Goal: Transaction & Acquisition: Purchase product/service

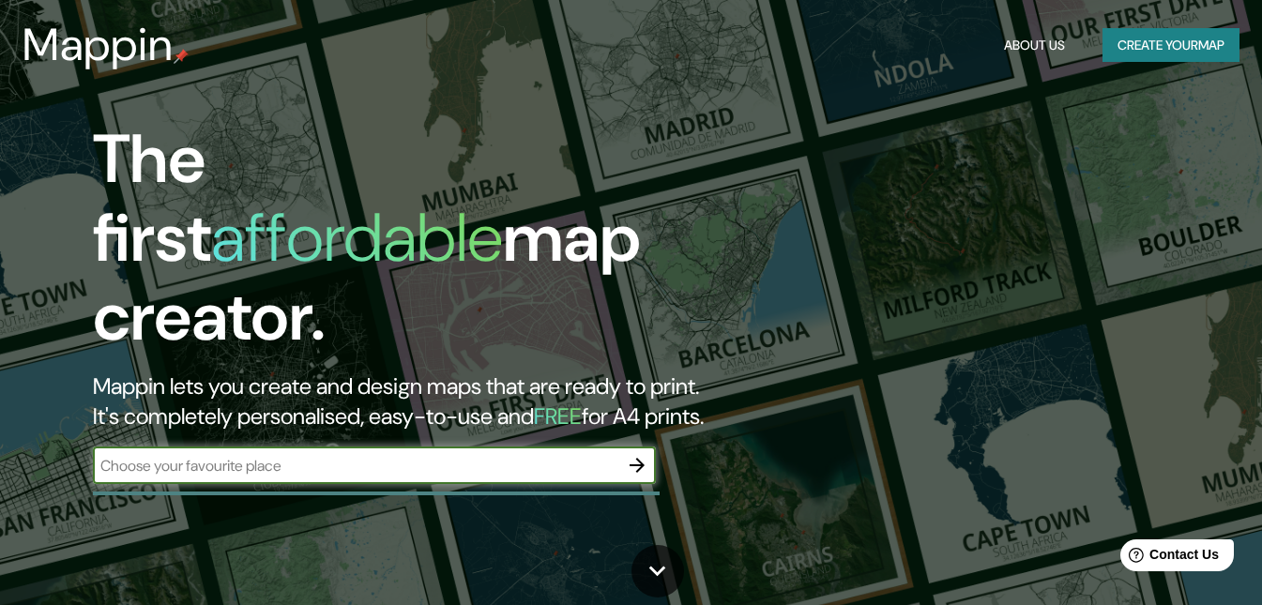
click at [584, 455] on input "text" at bounding box center [356, 466] width 526 height 22
type input "P"
type input "l"
type input "La [PERSON_NAME], [GEOGRAPHIC_DATA]"
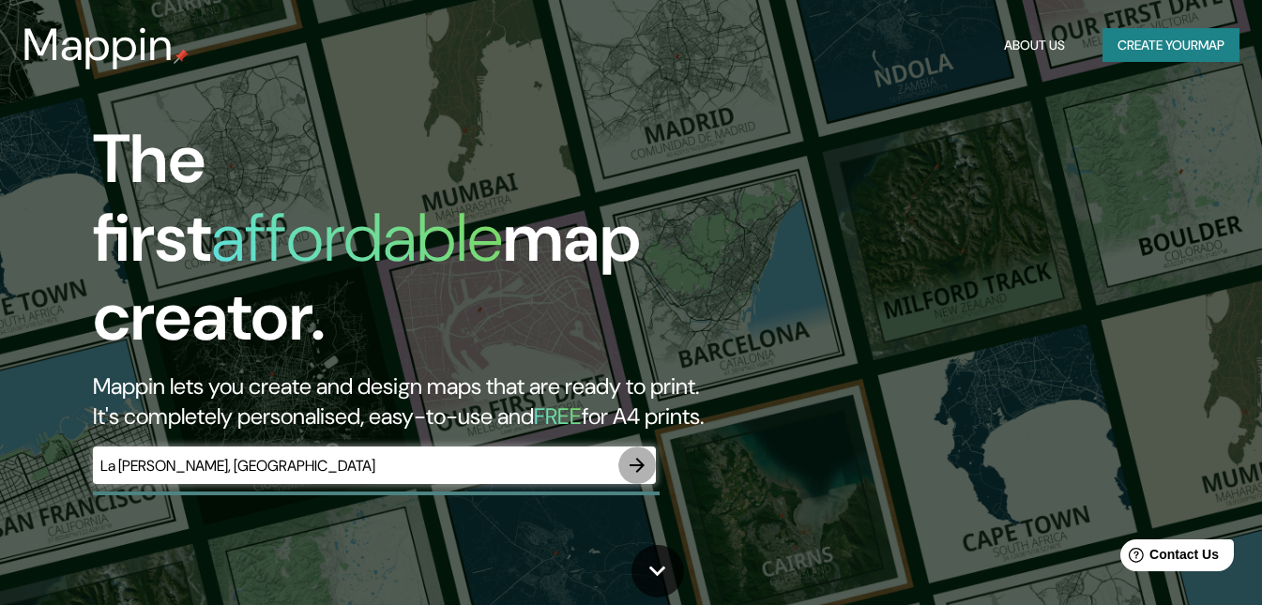
click at [632, 454] on icon "button" at bounding box center [637, 465] width 23 height 23
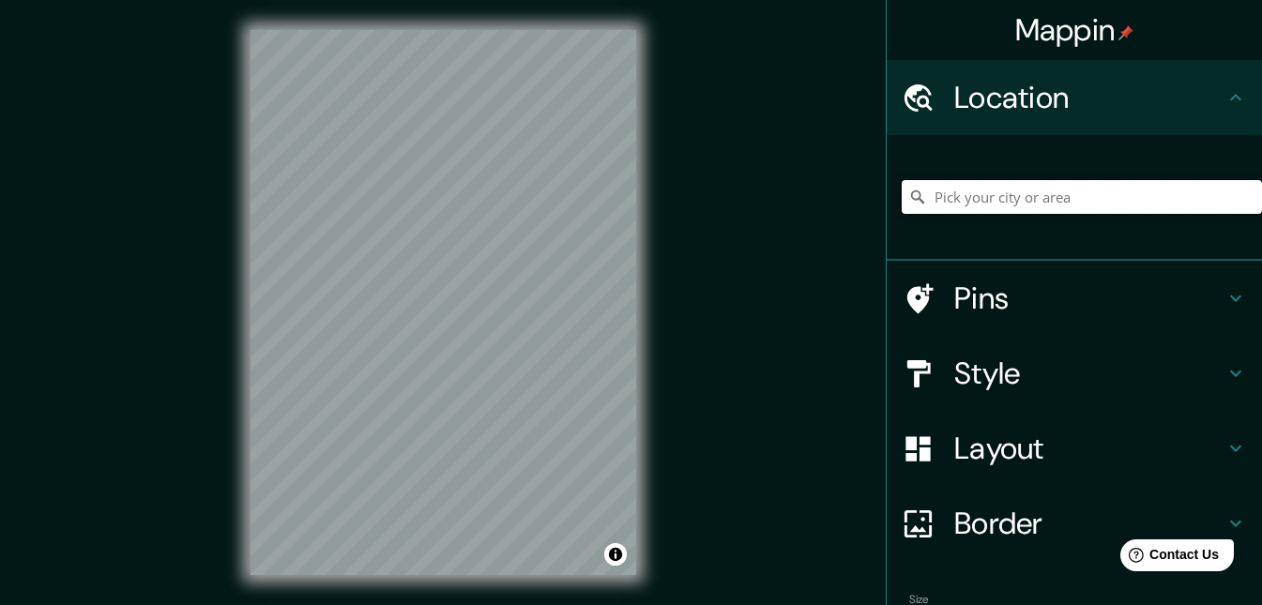
click at [1014, 201] on input "Pick your city or area" at bounding box center [1082, 197] width 360 height 34
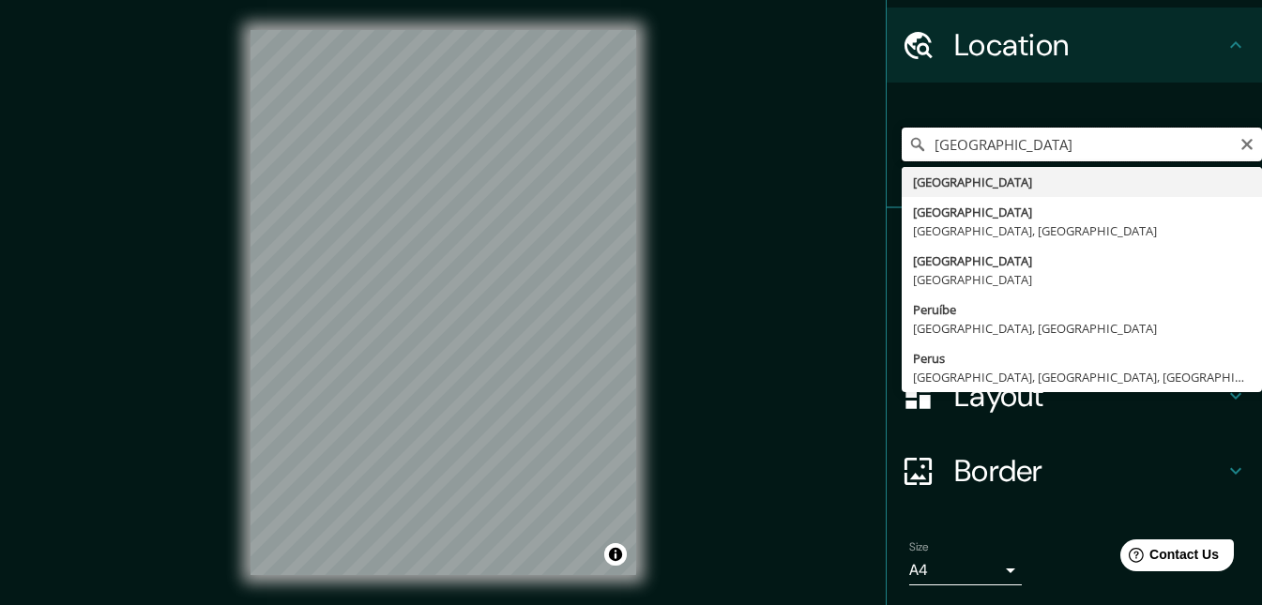
scroll to position [19, 0]
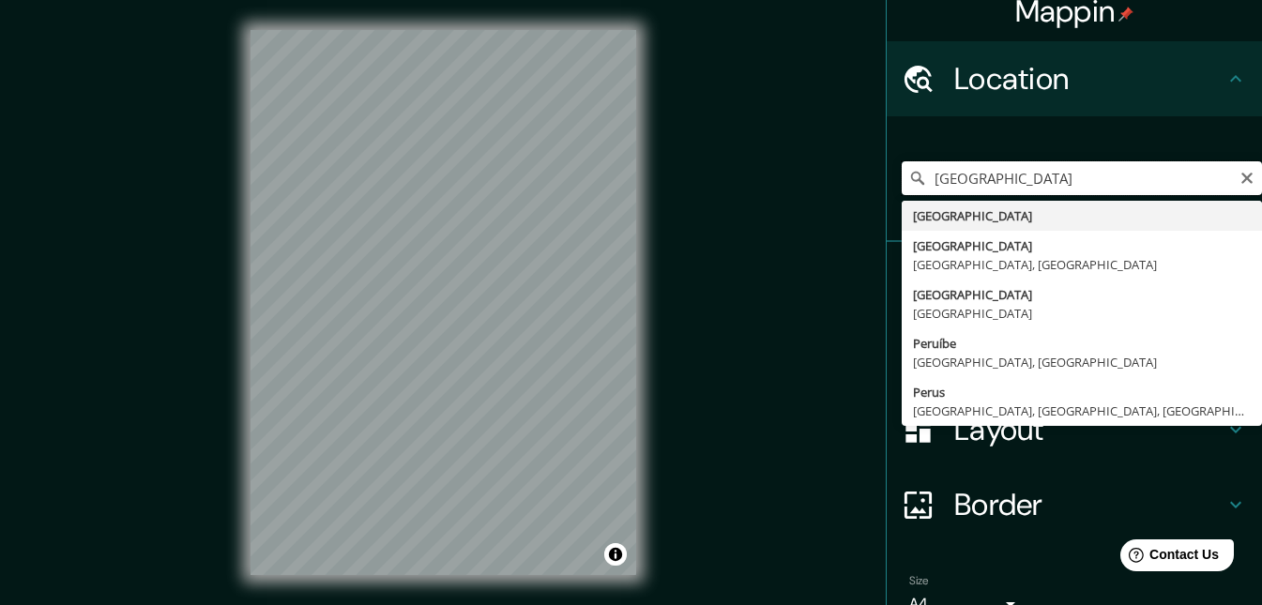
drag, startPoint x: 1059, startPoint y: 185, endPoint x: 906, endPoint y: 196, distance: 153.4
click at [906, 196] on div "[GEOGRAPHIC_DATA] [GEOGRAPHIC_DATA] [GEOGRAPHIC_DATA] [GEOGRAPHIC_DATA], [GEOGR…" at bounding box center [1082, 178] width 360 height 94
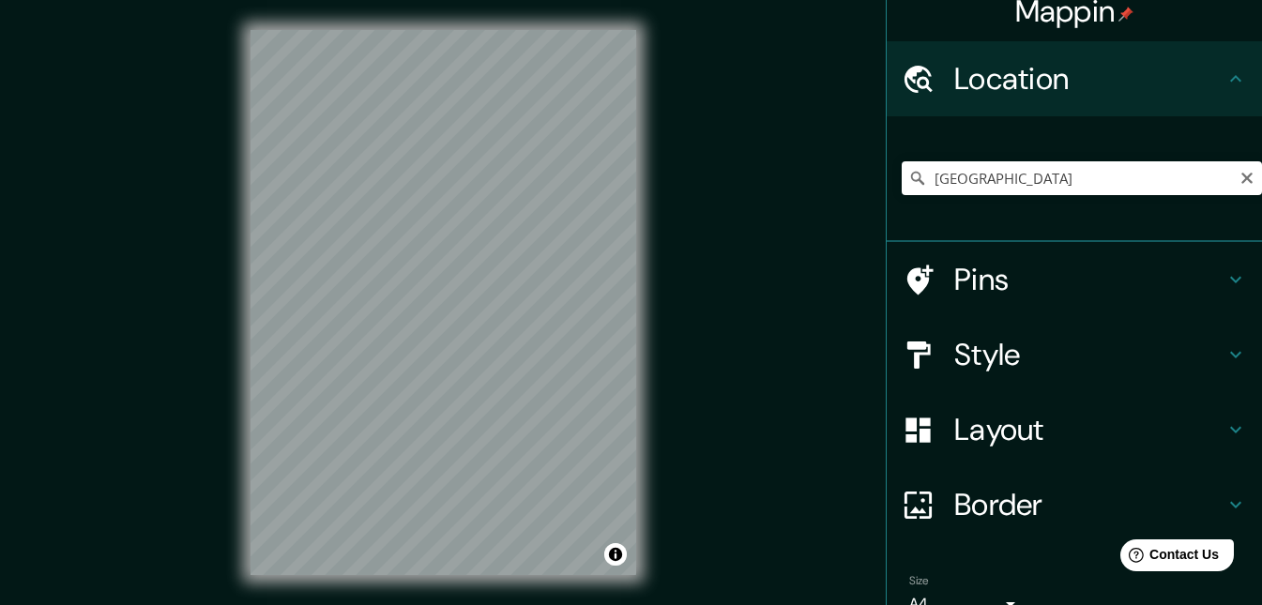
click at [906, 196] on div "[GEOGRAPHIC_DATA] [GEOGRAPHIC_DATA] [GEOGRAPHIC_DATA] [GEOGRAPHIC_DATA], [GEOGR…" at bounding box center [1082, 178] width 360 height 94
click at [971, 179] on input "[GEOGRAPHIC_DATA]" at bounding box center [1082, 178] width 360 height 34
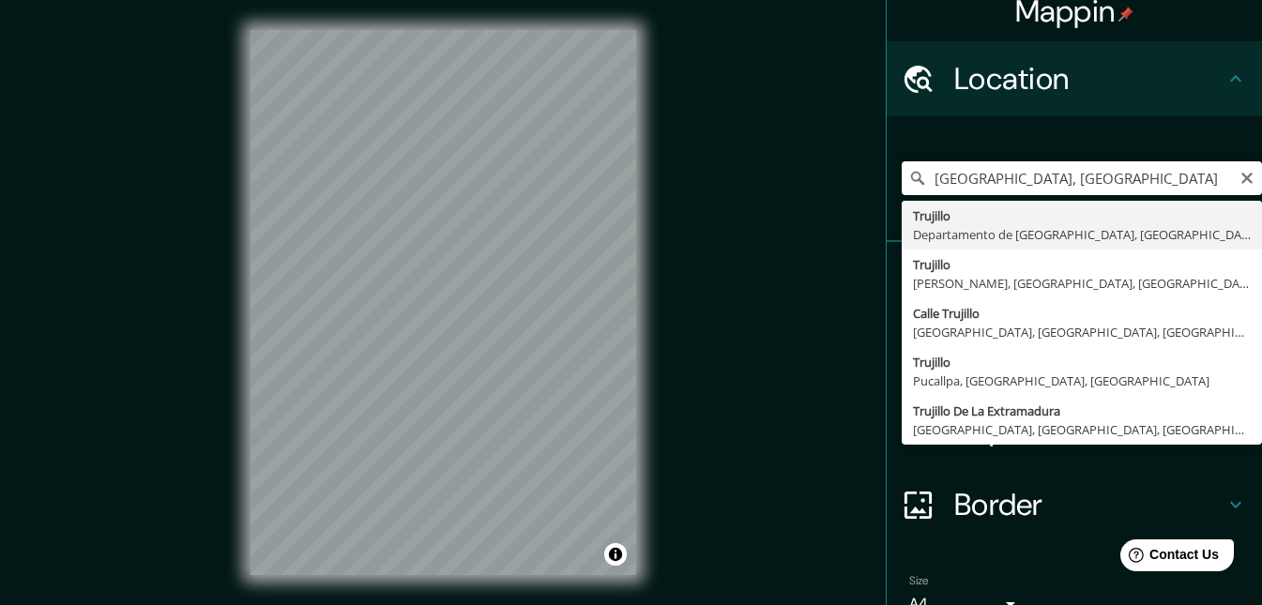
type input "[GEOGRAPHIC_DATA], [GEOGRAPHIC_DATA], [GEOGRAPHIC_DATA]"
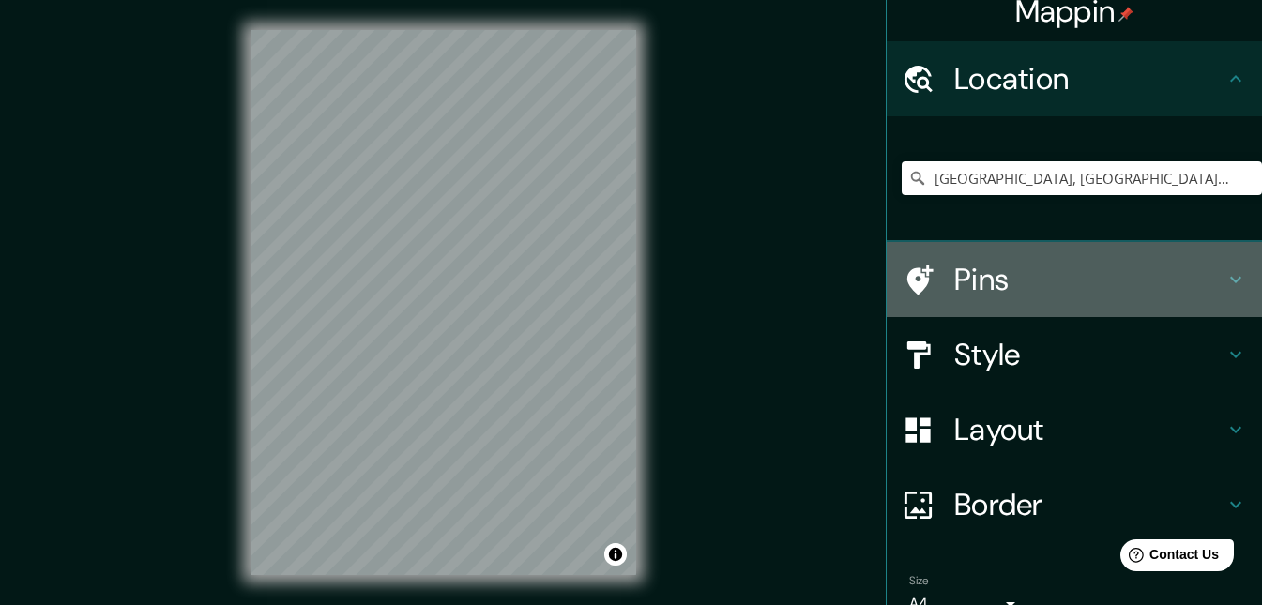
click at [1160, 302] on div "Pins" at bounding box center [1074, 279] width 375 height 75
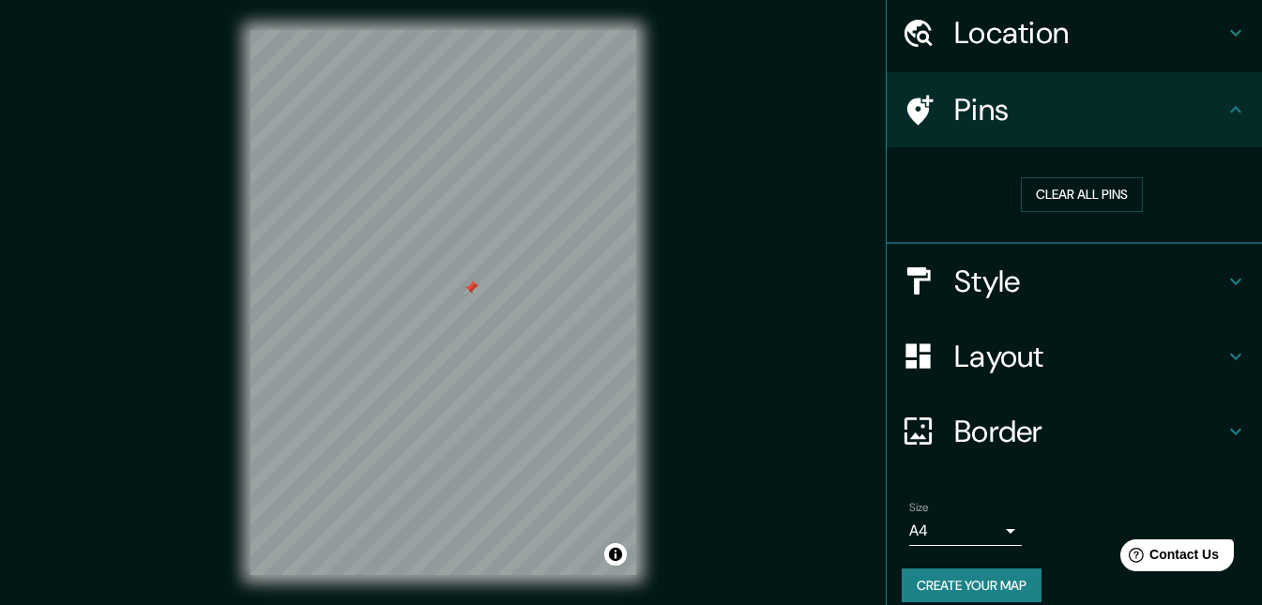
scroll to position [84, 0]
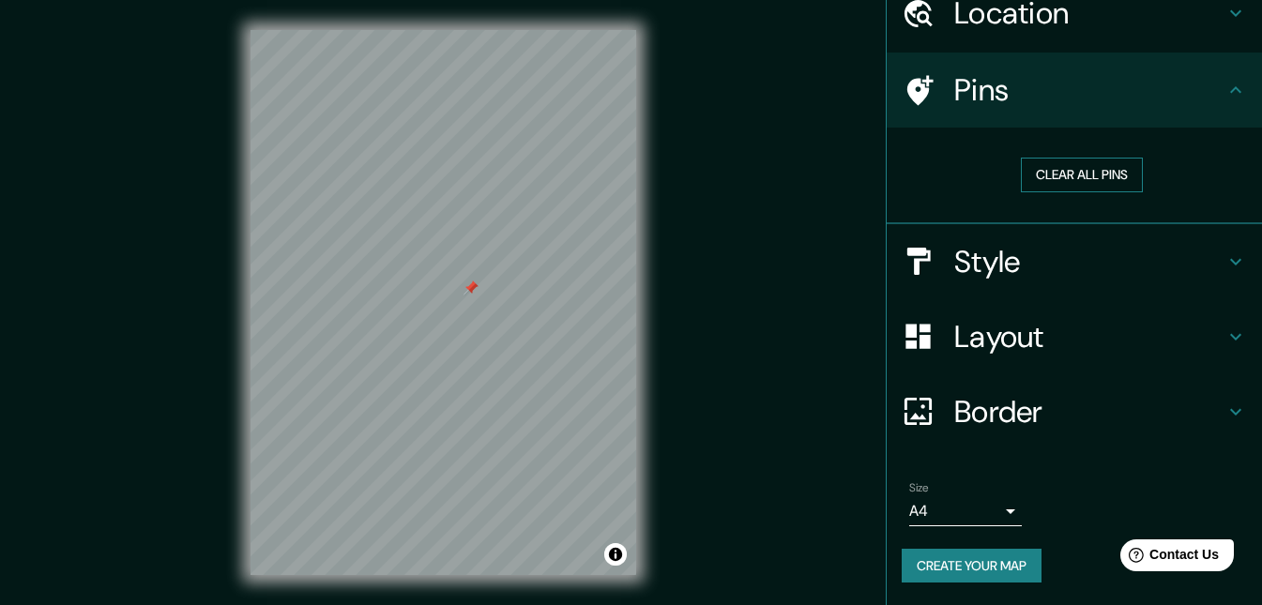
click at [1086, 173] on button "Clear all pins" at bounding box center [1082, 175] width 122 height 35
click at [1021, 173] on button "Clear all pins" at bounding box center [1082, 175] width 122 height 35
click at [1039, 175] on button "Clear all pins" at bounding box center [1082, 175] width 122 height 35
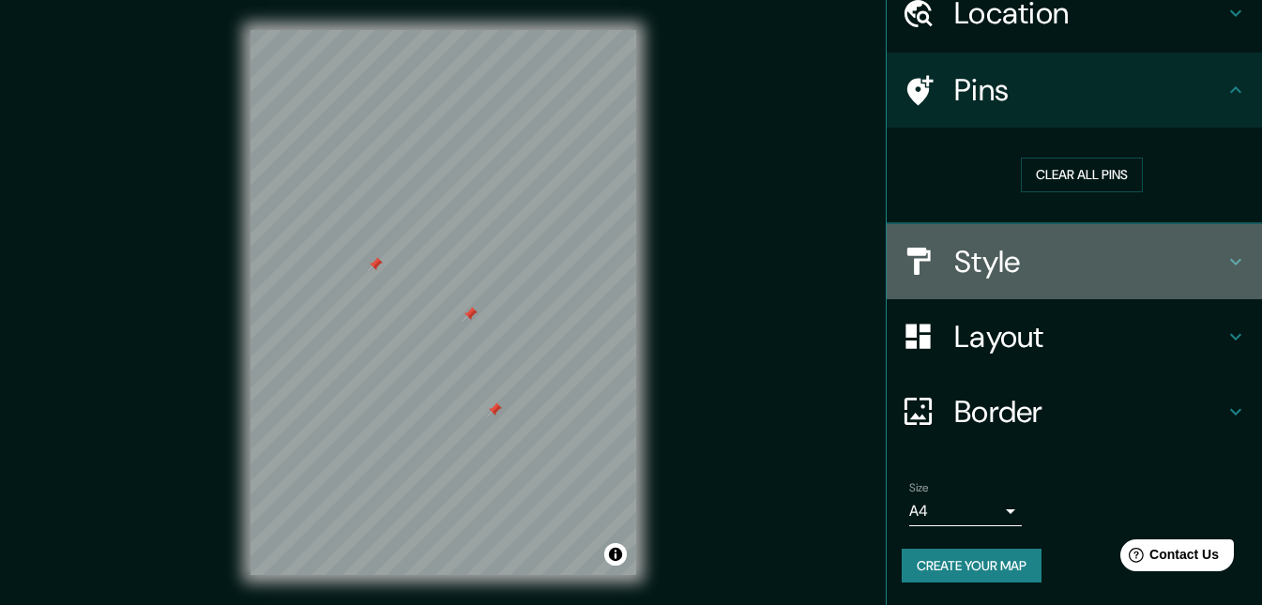
click at [980, 277] on h4 "Style" at bounding box center [1089, 262] width 270 height 38
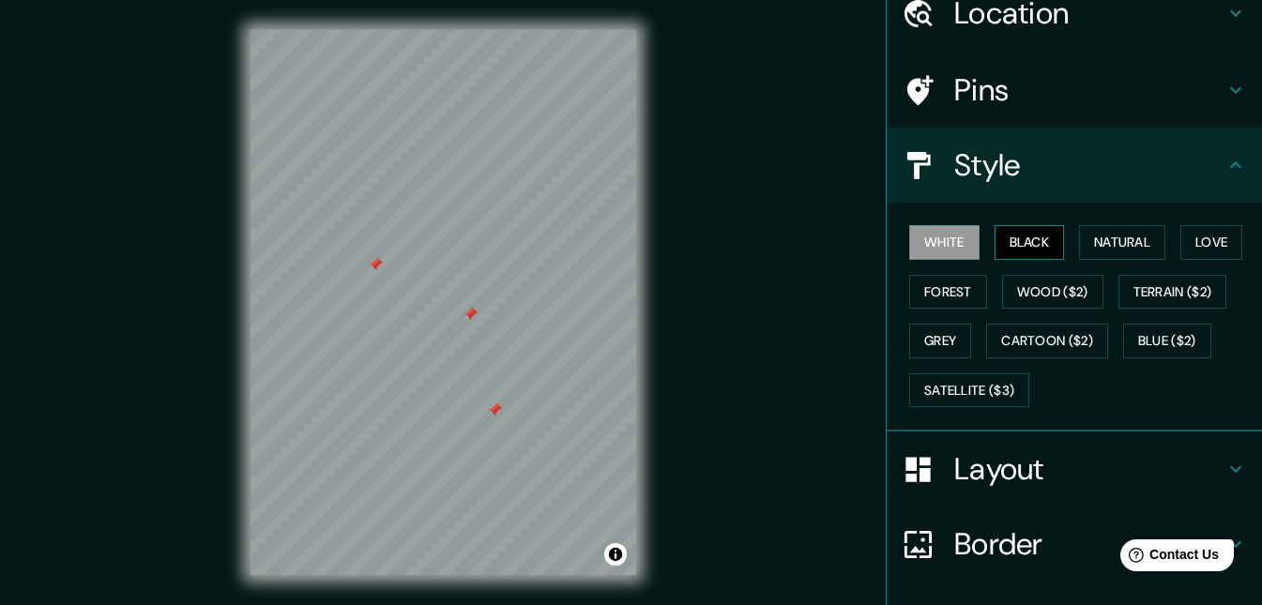
click at [1005, 245] on button "Black" at bounding box center [1030, 242] width 70 height 35
click at [1099, 239] on button "Natural" at bounding box center [1122, 242] width 86 height 35
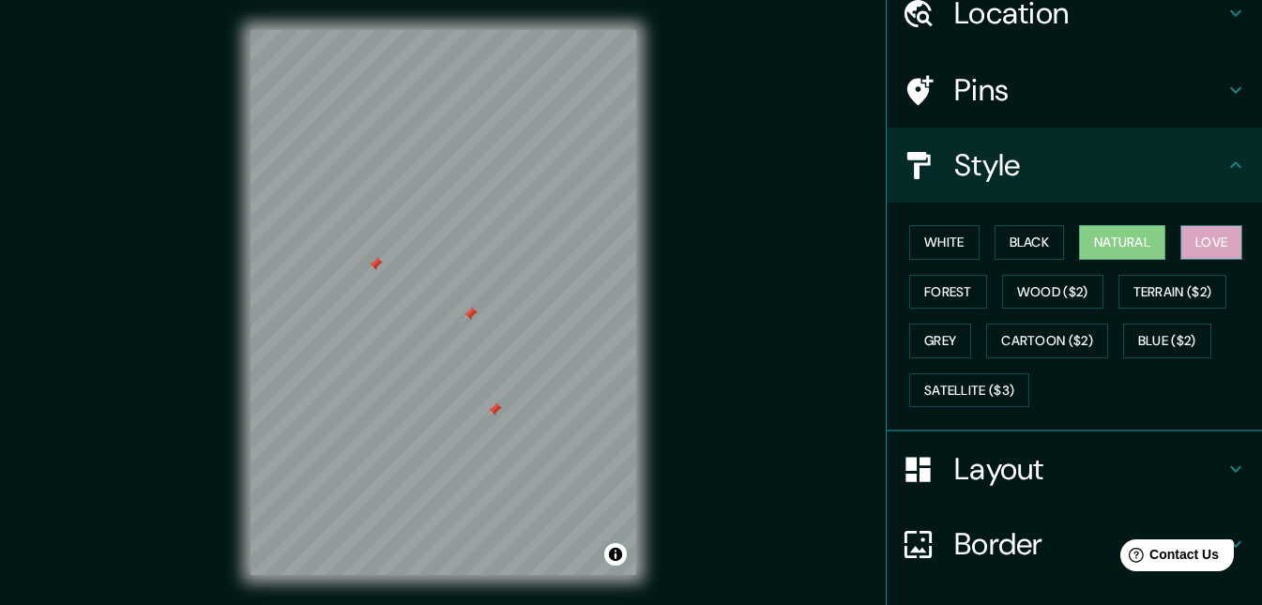
click at [1206, 244] on button "Love" at bounding box center [1212, 242] width 62 height 35
click at [1141, 244] on button "Natural" at bounding box center [1122, 242] width 86 height 35
click at [980, 288] on div "White Black Natural Love Forest Wood ($2) Terrain ($2) Grey Cartoon ($2) Blue (…" at bounding box center [1082, 316] width 360 height 197
click at [952, 288] on button "Forest" at bounding box center [948, 292] width 78 height 35
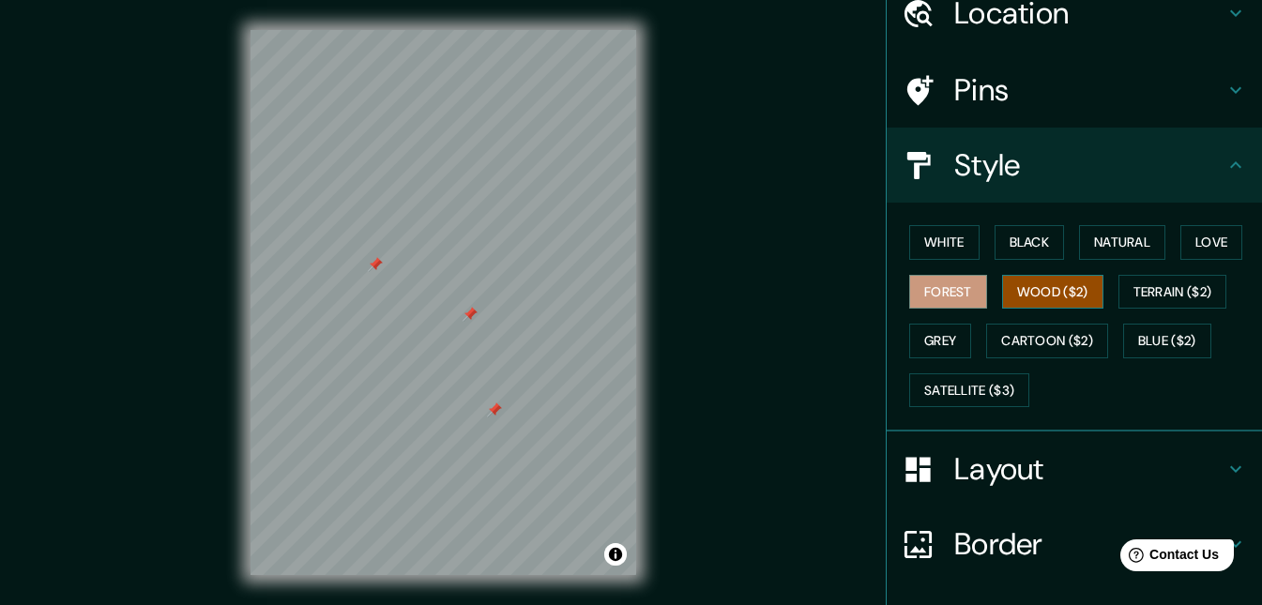
click at [1041, 288] on button "Wood ($2)" at bounding box center [1052, 292] width 101 height 35
click at [1167, 293] on button "Terrain ($2)" at bounding box center [1173, 292] width 109 height 35
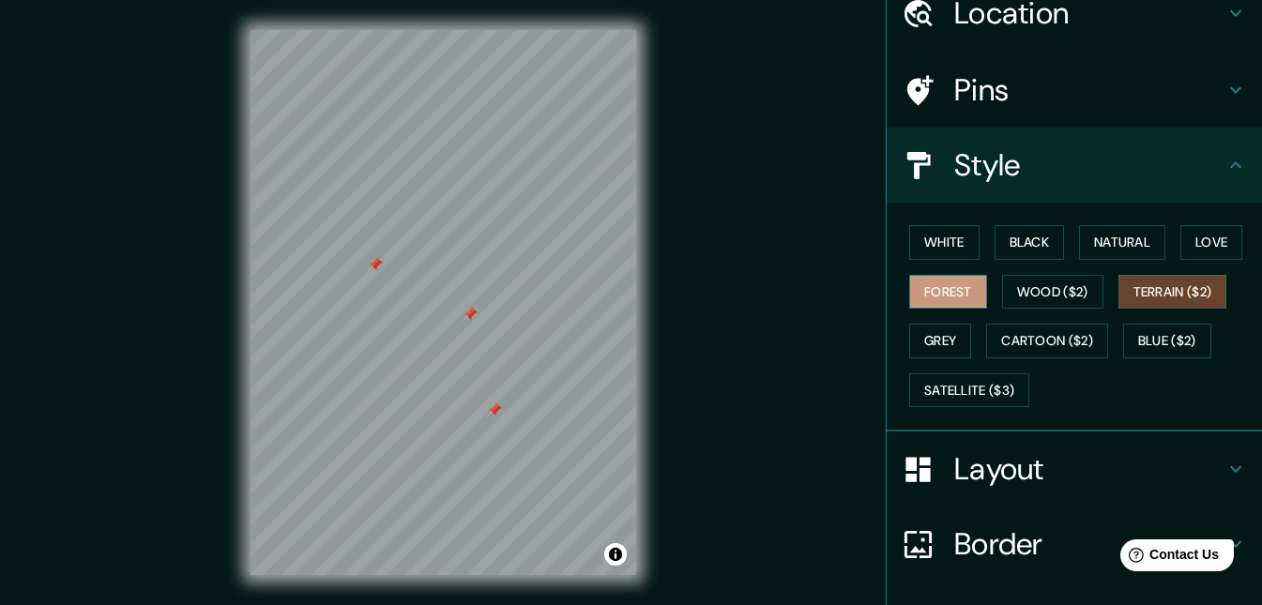
click at [950, 302] on button "Forest" at bounding box center [948, 292] width 78 height 35
click at [940, 337] on button "Grey" at bounding box center [940, 341] width 62 height 35
click at [939, 295] on button "Forest" at bounding box center [948, 292] width 78 height 35
click at [1182, 247] on button "Love" at bounding box center [1212, 242] width 62 height 35
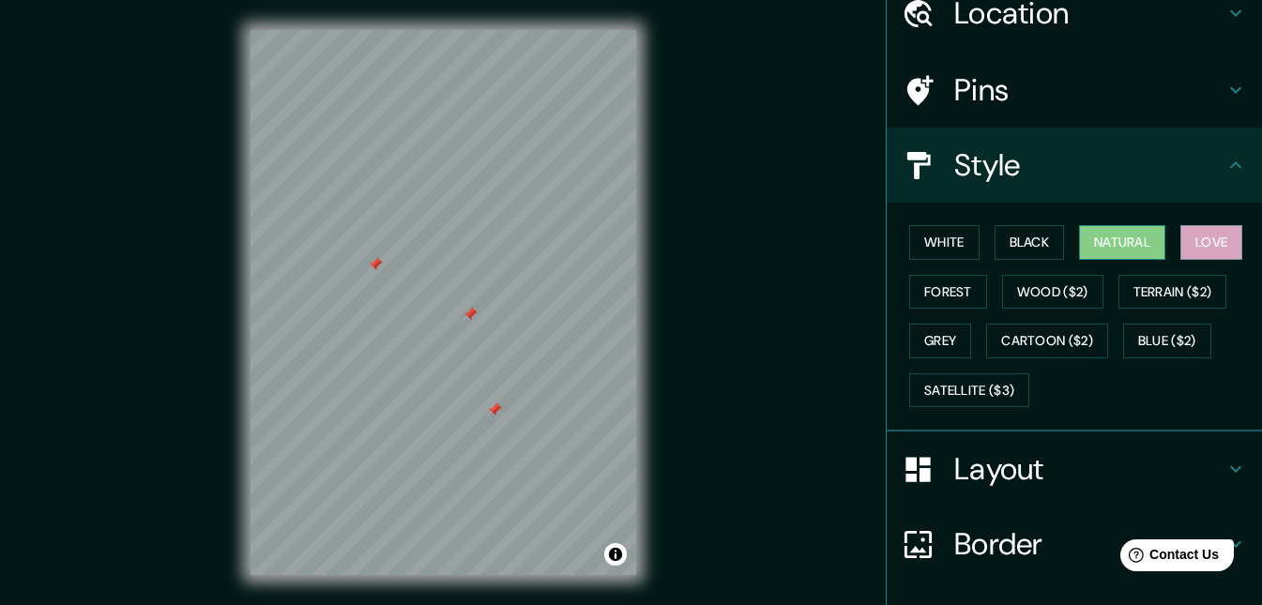
click at [1133, 246] on button "Natural" at bounding box center [1122, 242] width 86 height 35
click at [1041, 249] on button "Black" at bounding box center [1030, 242] width 70 height 35
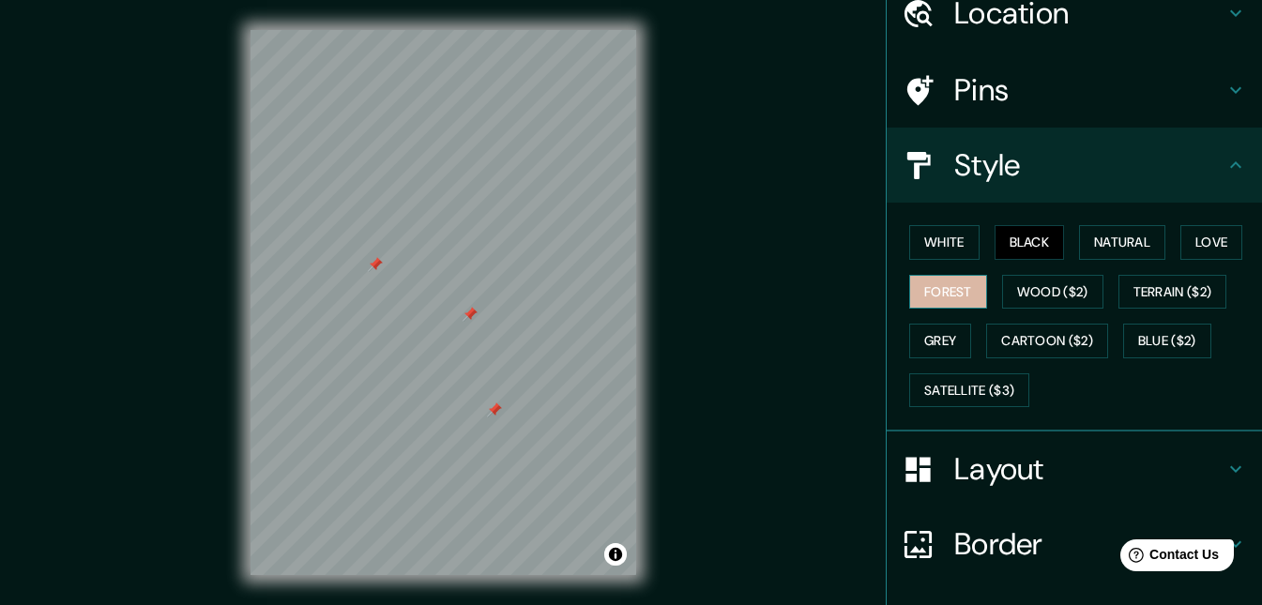
click at [960, 283] on button "Forest" at bounding box center [948, 292] width 78 height 35
click at [611, 555] on button "Toggle attribution" at bounding box center [615, 554] width 23 height 23
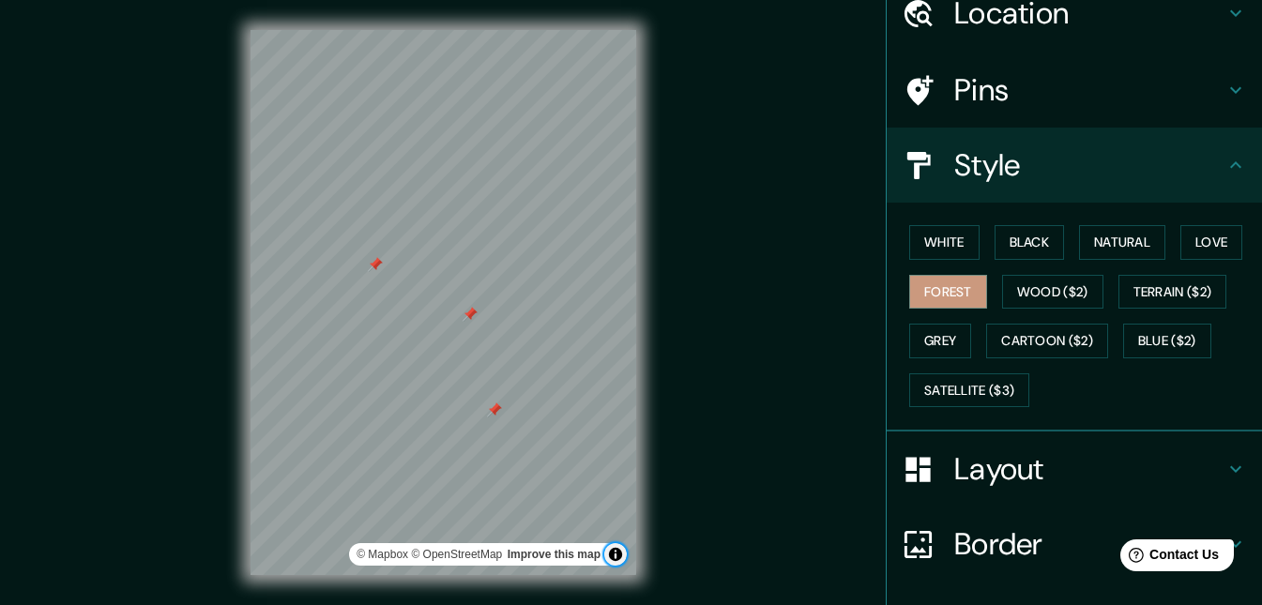
click at [611, 555] on button "Toggle attribution" at bounding box center [615, 554] width 23 height 23
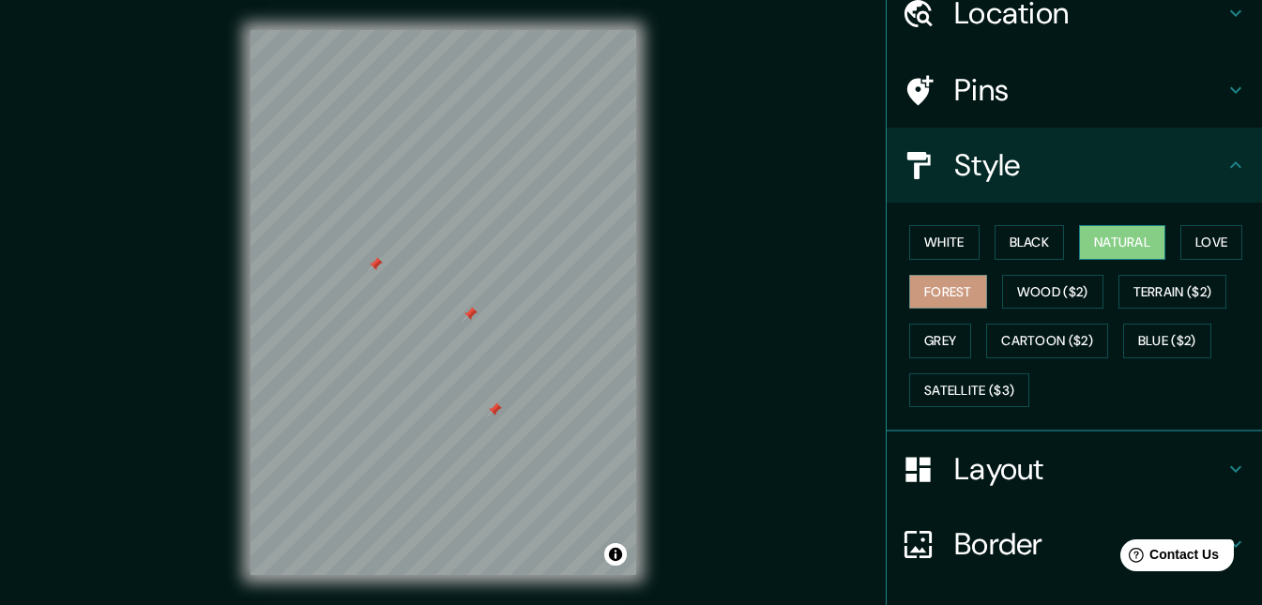
click at [1116, 242] on button "Natural" at bounding box center [1122, 242] width 86 height 35
click at [1006, 227] on button "Black" at bounding box center [1030, 242] width 70 height 35
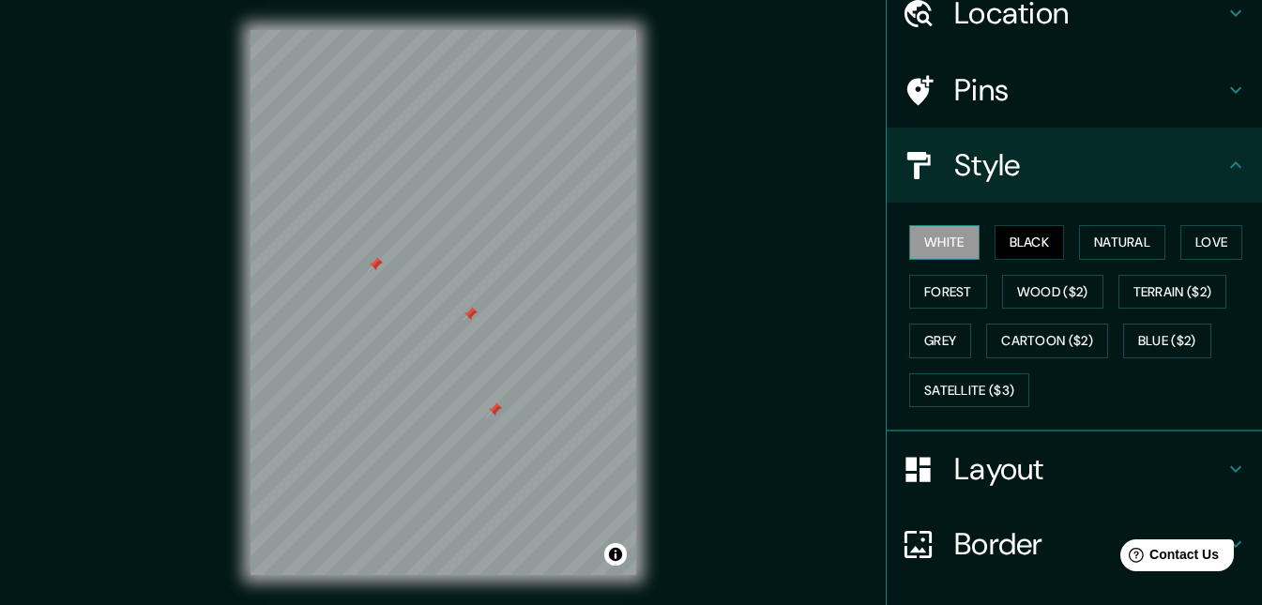
click at [953, 245] on button "White" at bounding box center [944, 242] width 70 height 35
click at [983, 454] on h4 "Layout" at bounding box center [1089, 469] width 270 height 38
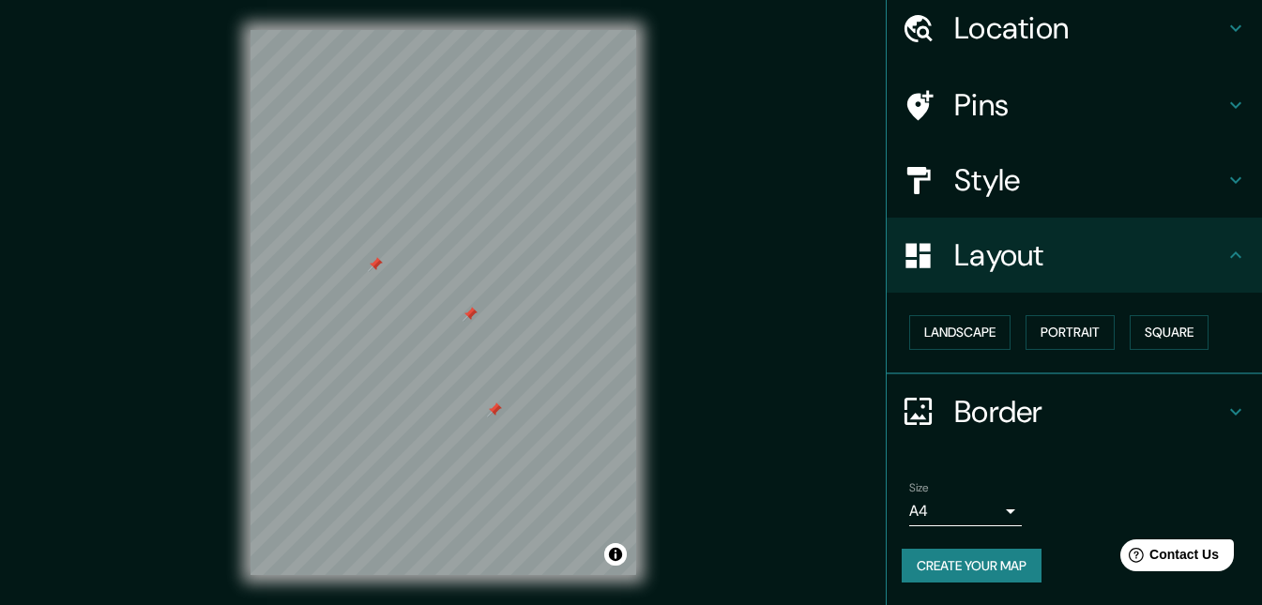
scroll to position [69, 0]
click at [982, 340] on button "Landscape" at bounding box center [959, 332] width 101 height 35
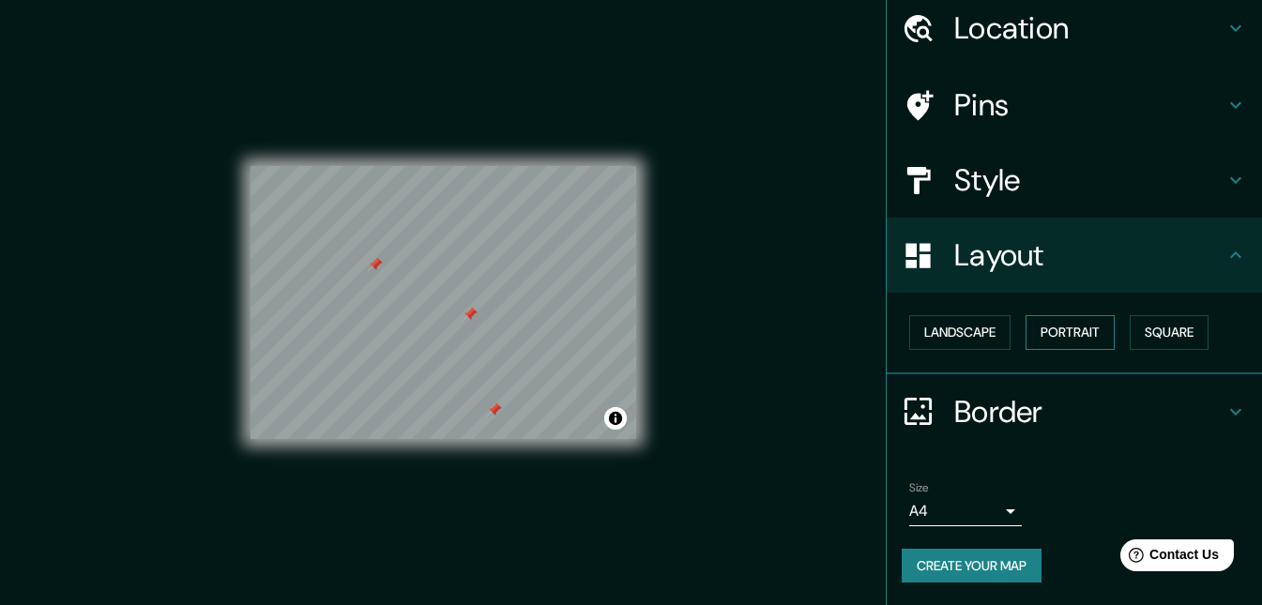
click at [1052, 334] on button "Portrait" at bounding box center [1070, 332] width 89 height 35
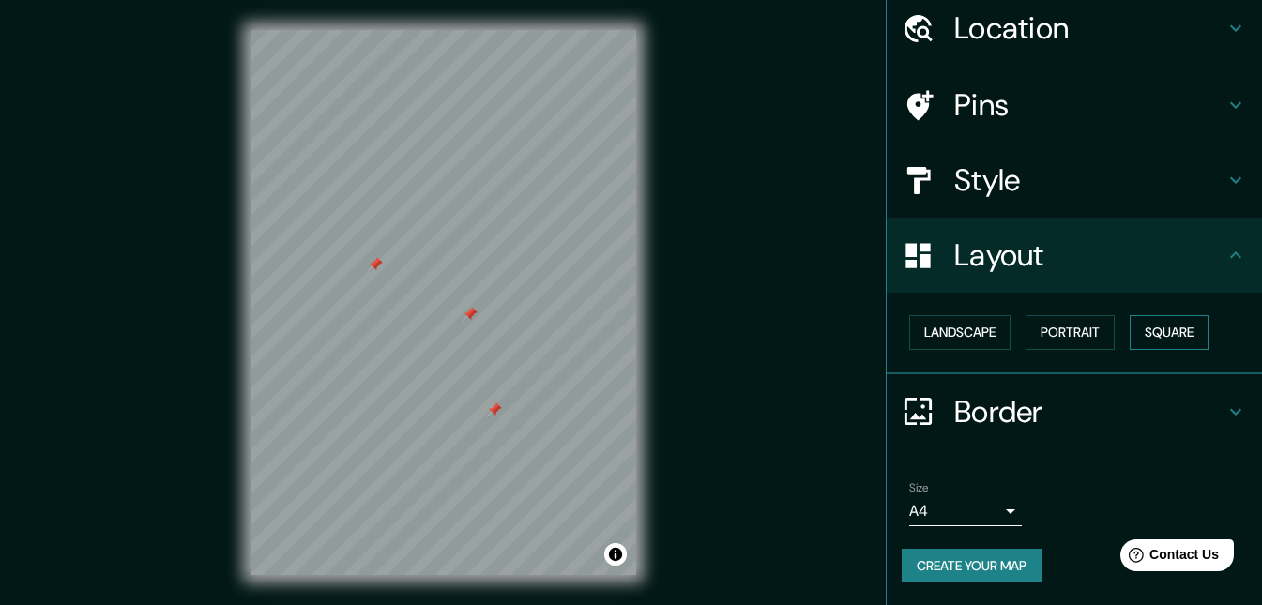
click at [1151, 333] on button "Square" at bounding box center [1169, 332] width 79 height 35
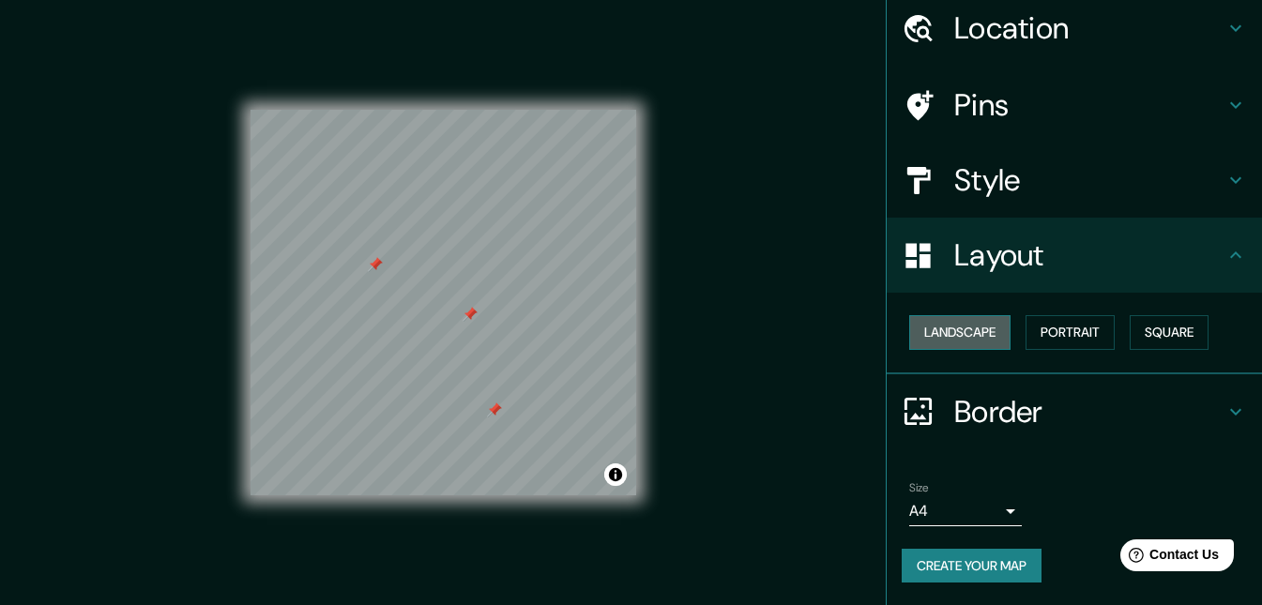
click at [949, 346] on button "Landscape" at bounding box center [959, 332] width 101 height 35
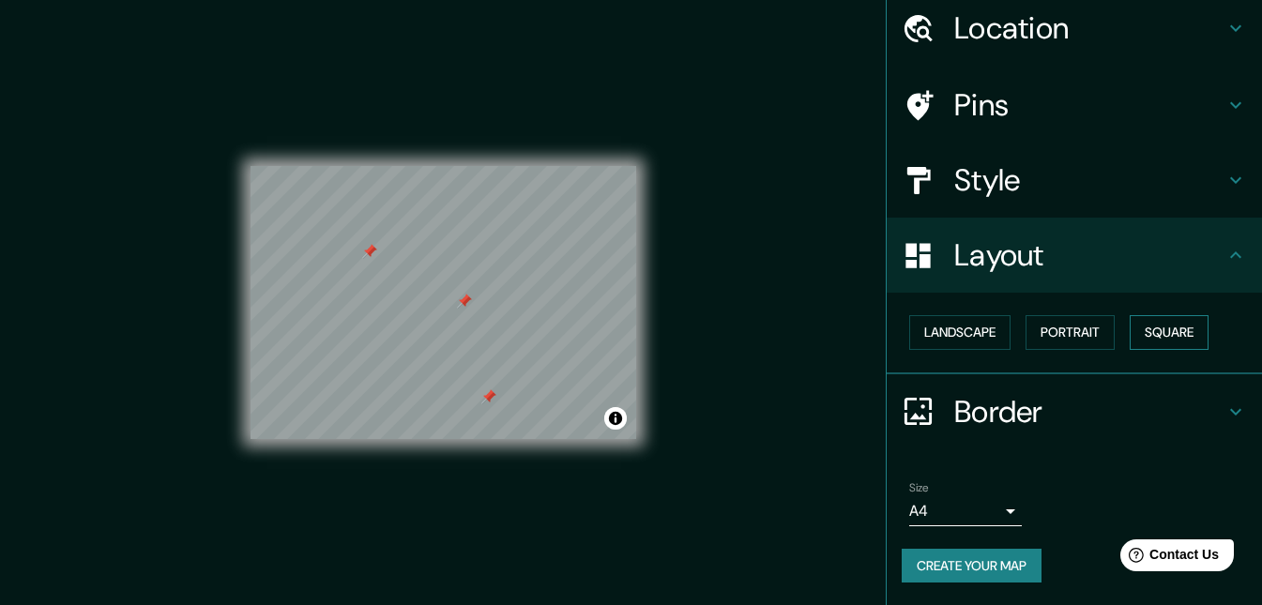
click at [1146, 330] on button "Square" at bounding box center [1169, 332] width 79 height 35
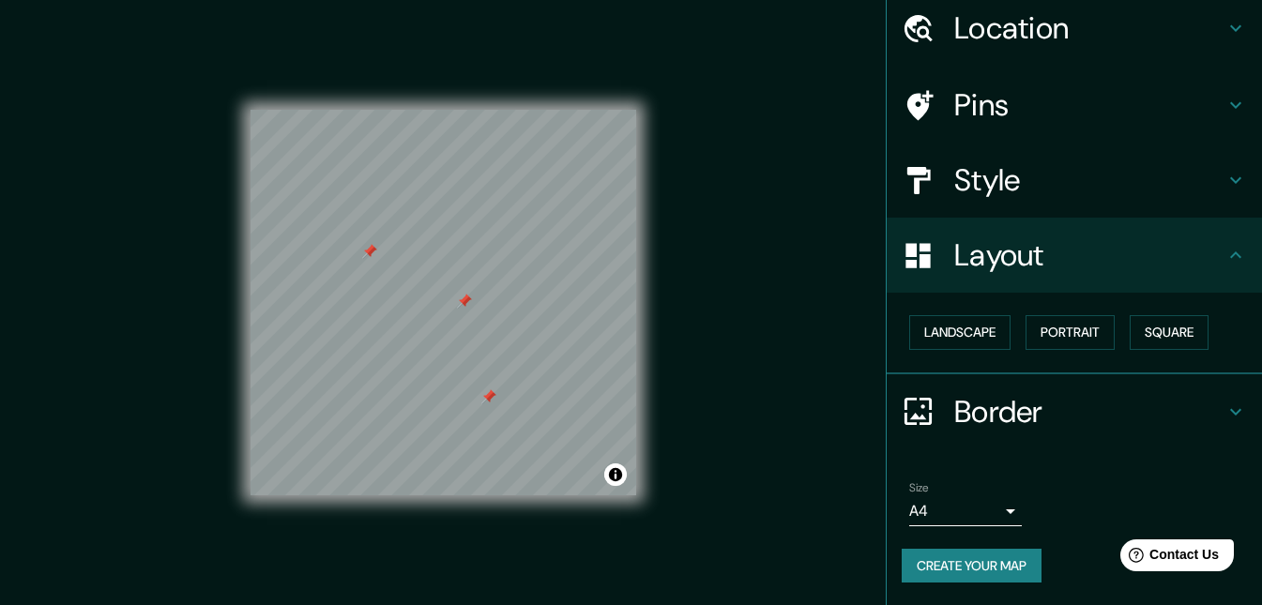
click at [1053, 397] on h4 "Border" at bounding box center [1089, 412] width 270 height 38
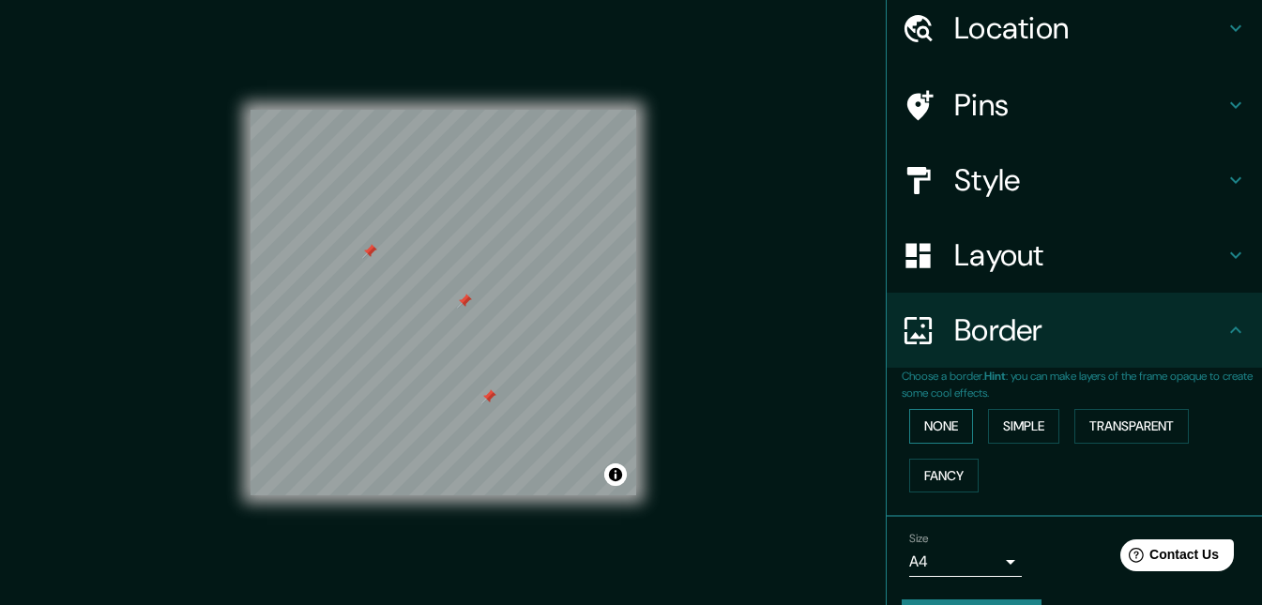
click at [921, 419] on button "None" at bounding box center [941, 426] width 64 height 35
click at [1014, 428] on button "Simple" at bounding box center [1023, 426] width 71 height 35
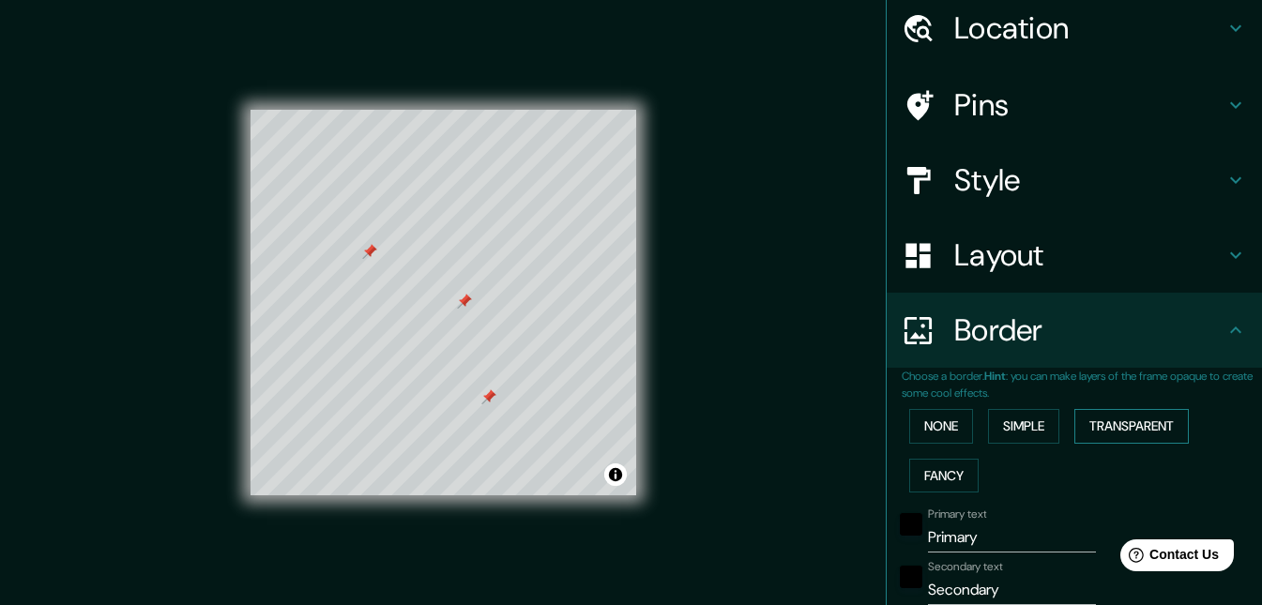
click at [1092, 429] on button "Transparent" at bounding box center [1132, 426] width 114 height 35
click at [944, 475] on button "Fancy" at bounding box center [943, 476] width 69 height 35
click at [953, 419] on button "None" at bounding box center [941, 426] width 64 height 35
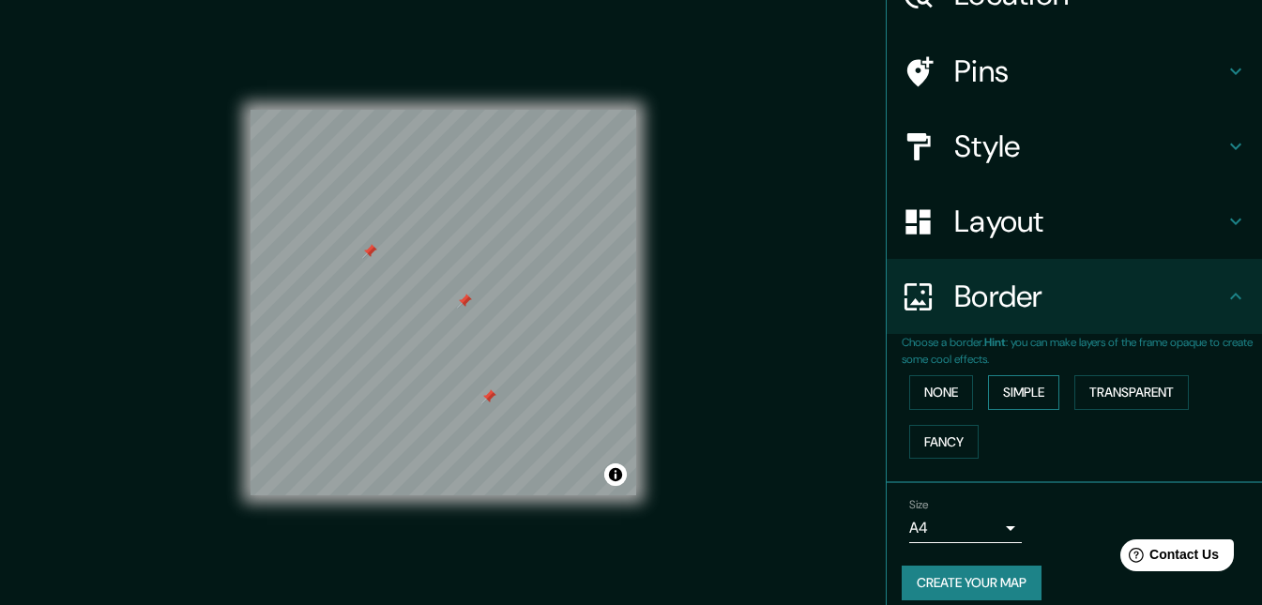
scroll to position [121, 0]
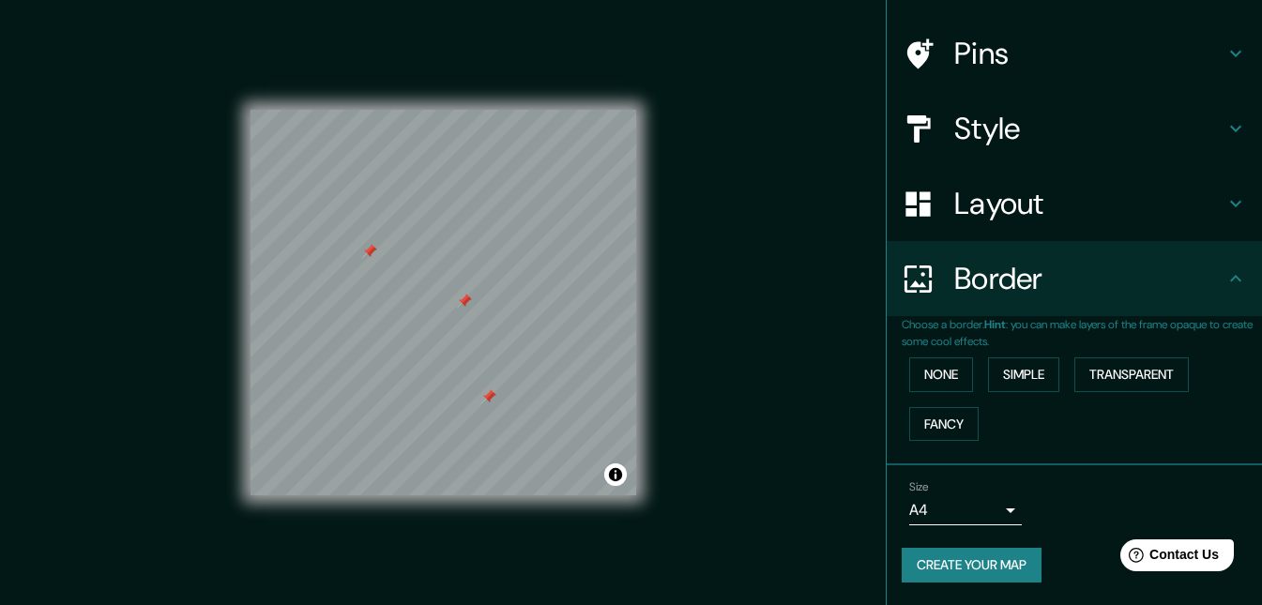
click at [957, 504] on body "Mappin Location [GEOGRAPHIC_DATA], [GEOGRAPHIC_DATA], [GEOGRAPHIC_DATA] Pins St…" at bounding box center [631, 302] width 1262 height 605
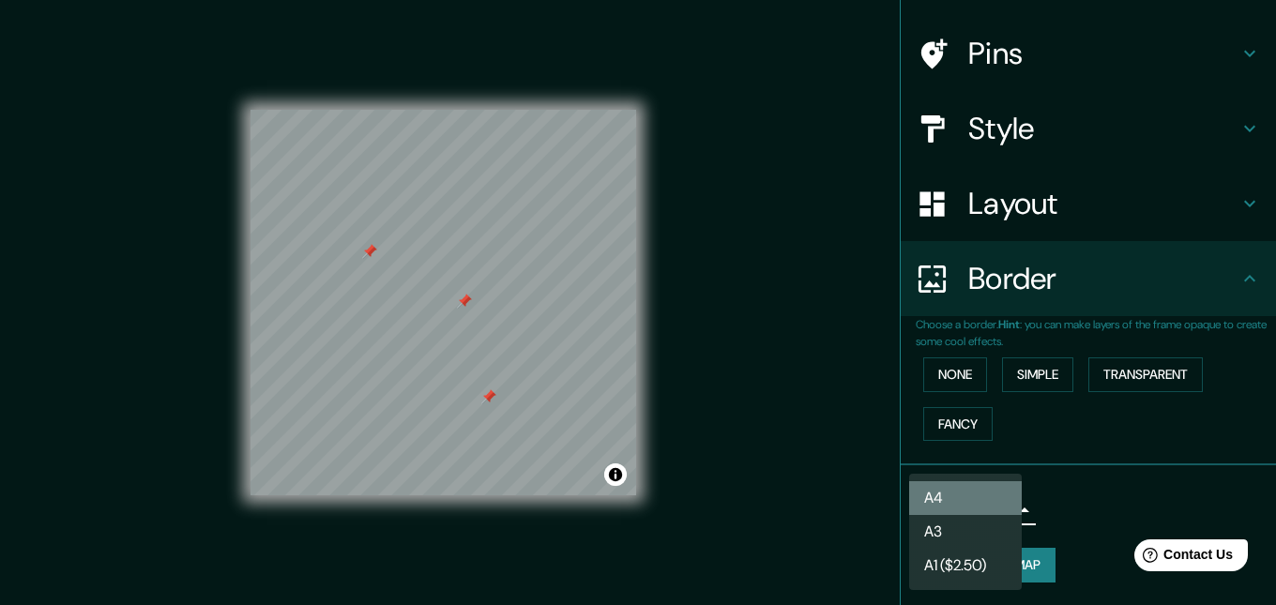
click at [983, 495] on li "A4" at bounding box center [965, 498] width 113 height 34
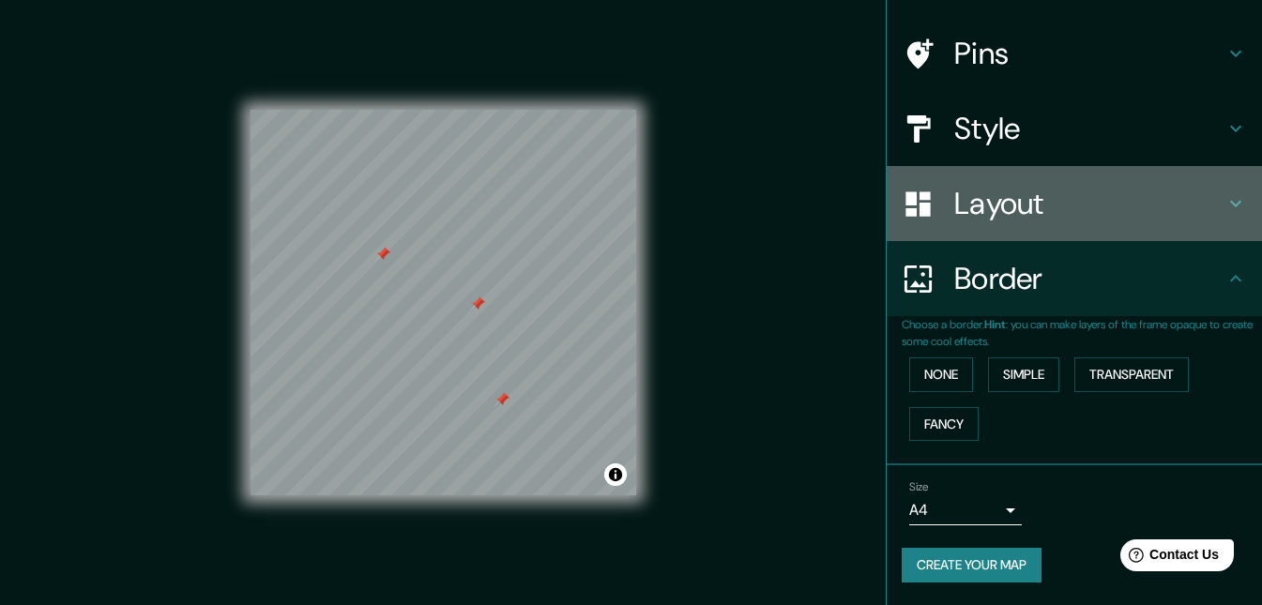
click at [1036, 215] on h4 "Layout" at bounding box center [1089, 204] width 270 height 38
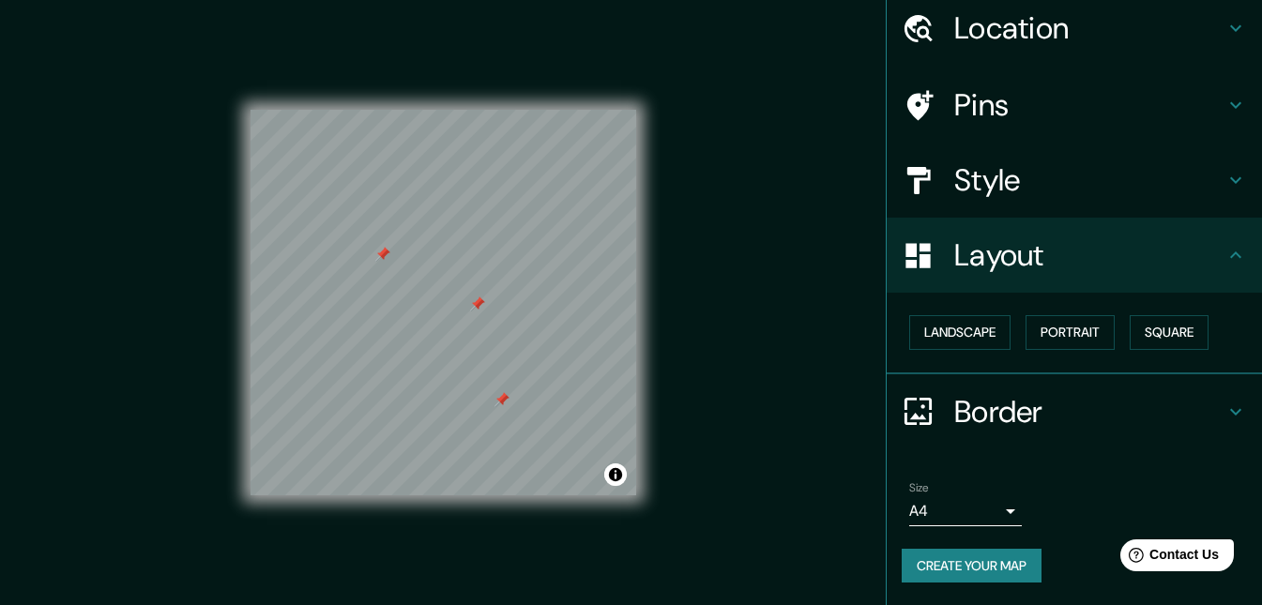
scroll to position [69, 0]
click at [971, 333] on button "Landscape" at bounding box center [959, 332] width 101 height 35
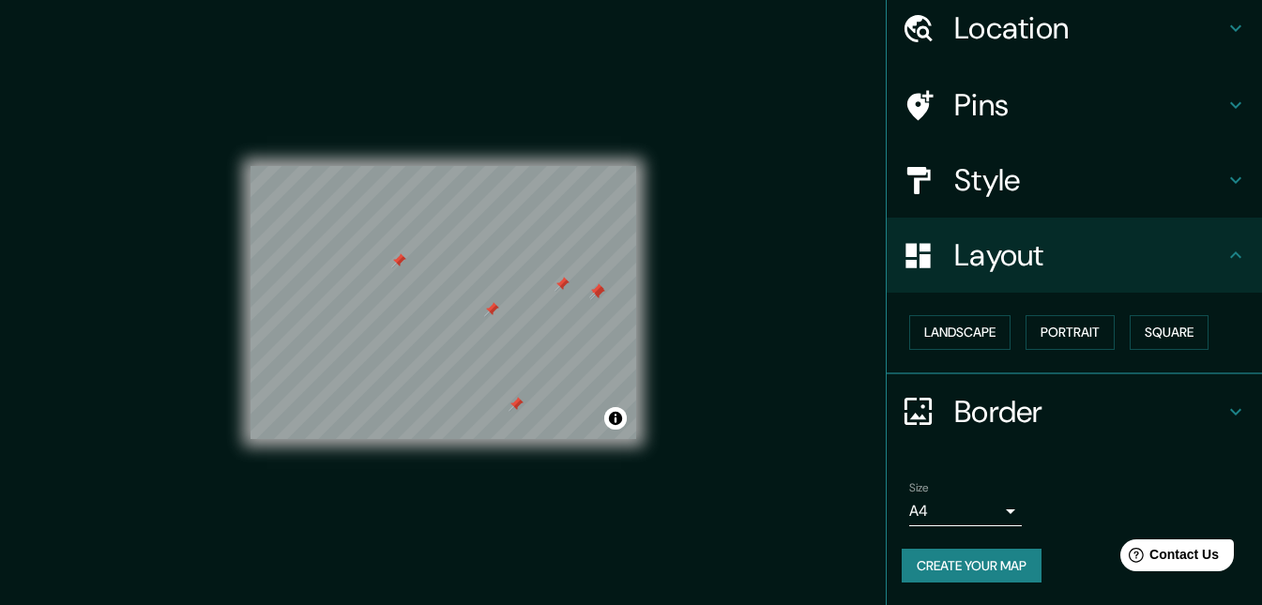
click at [1038, 102] on h4 "Pins" at bounding box center [1089, 105] width 270 height 38
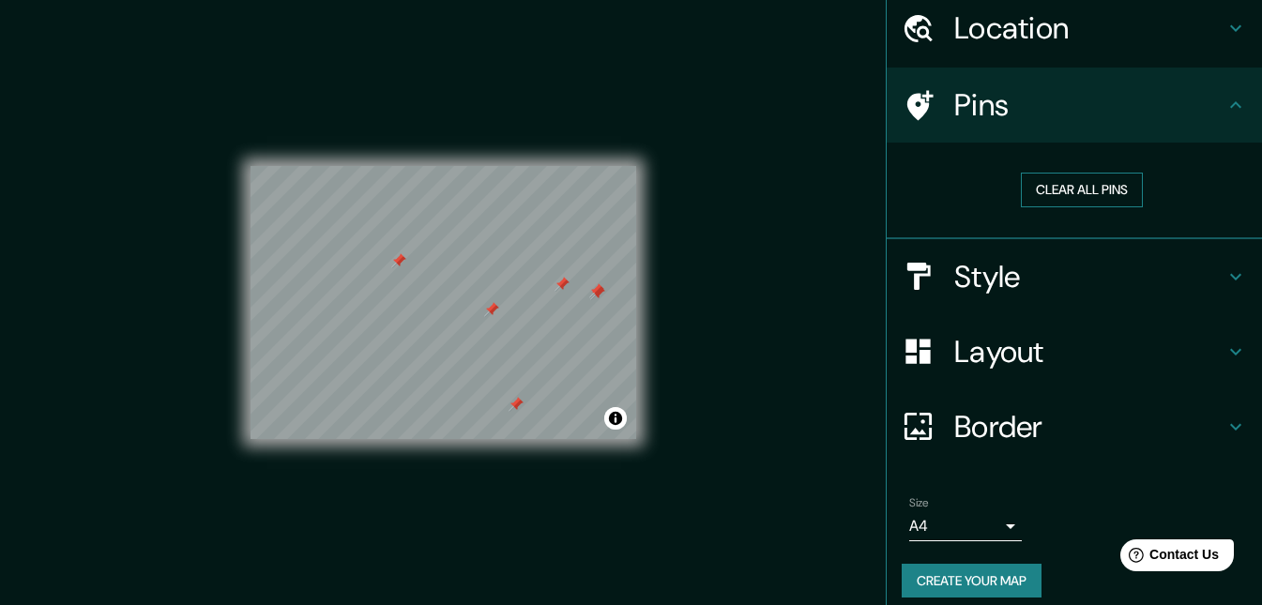
click at [1051, 191] on button "Clear all pins" at bounding box center [1082, 190] width 122 height 35
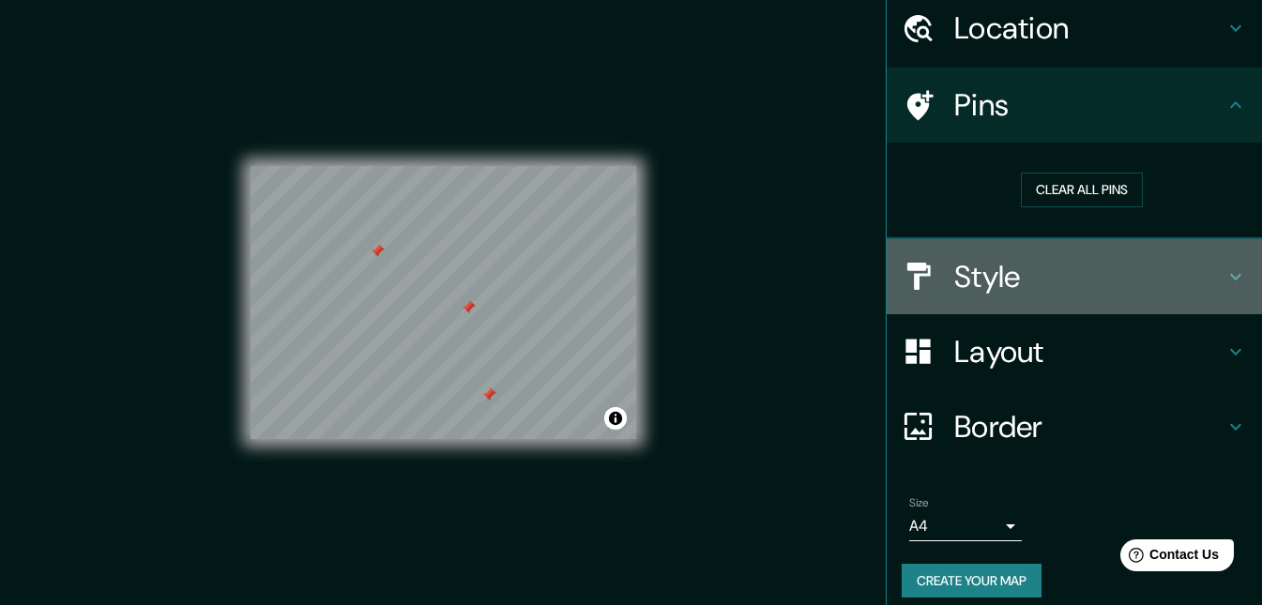
click at [1022, 302] on div "Style" at bounding box center [1074, 276] width 375 height 75
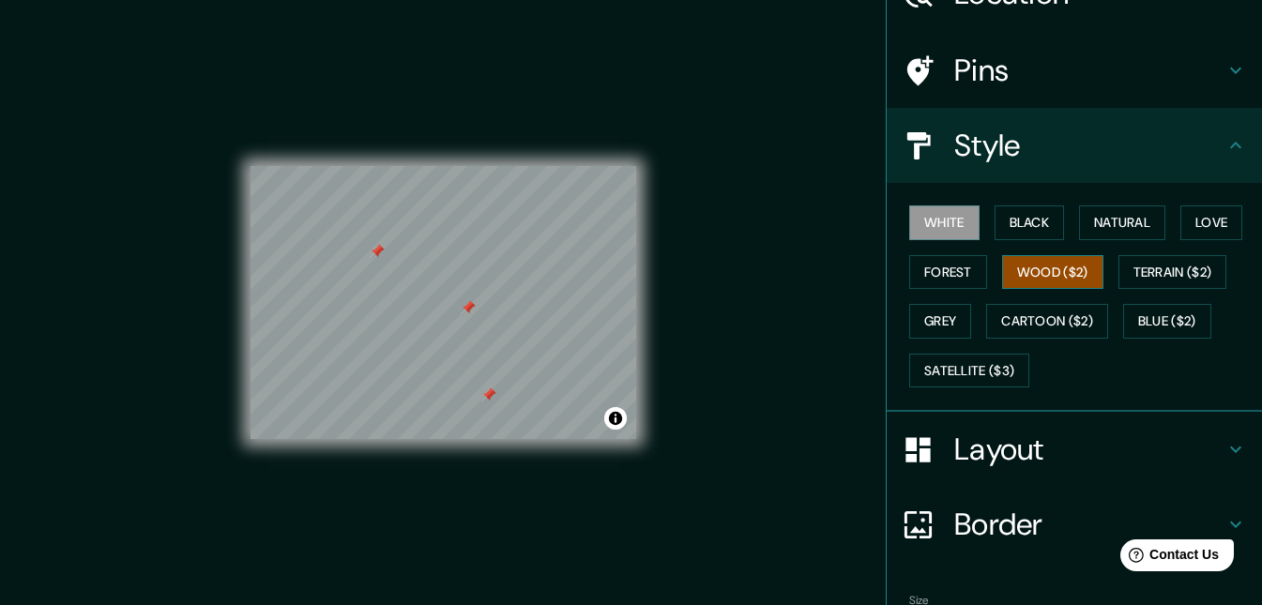
scroll to position [218, 0]
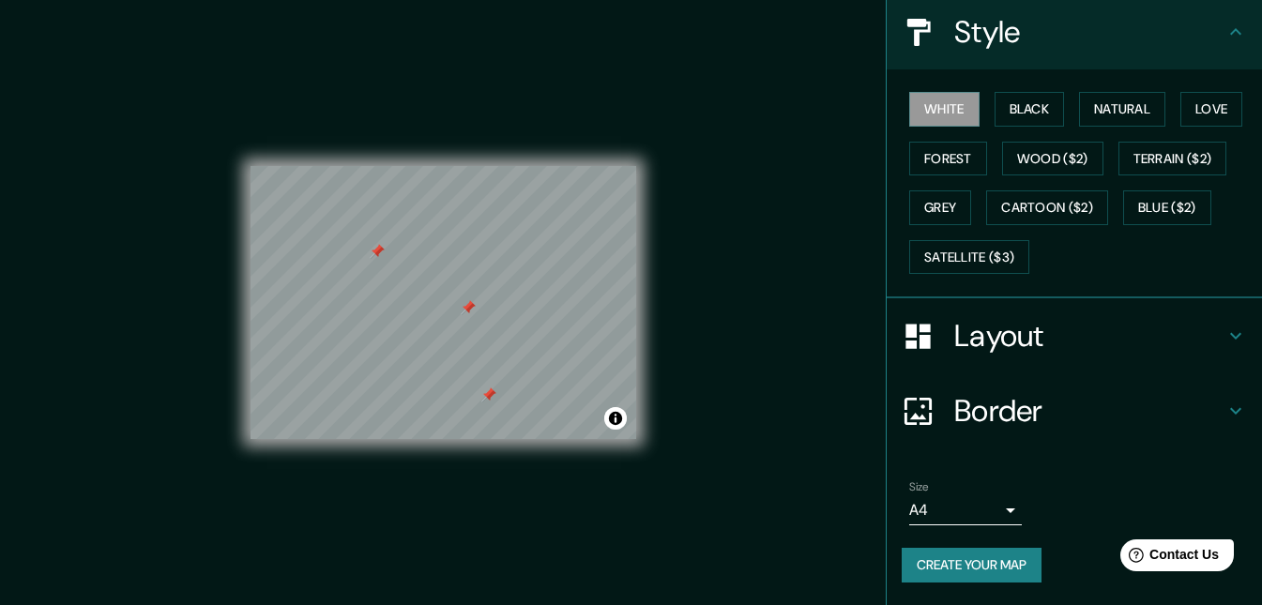
click at [923, 565] on button "Create your map" at bounding box center [972, 565] width 140 height 35
click at [962, 560] on button "Create your map" at bounding box center [972, 565] width 140 height 35
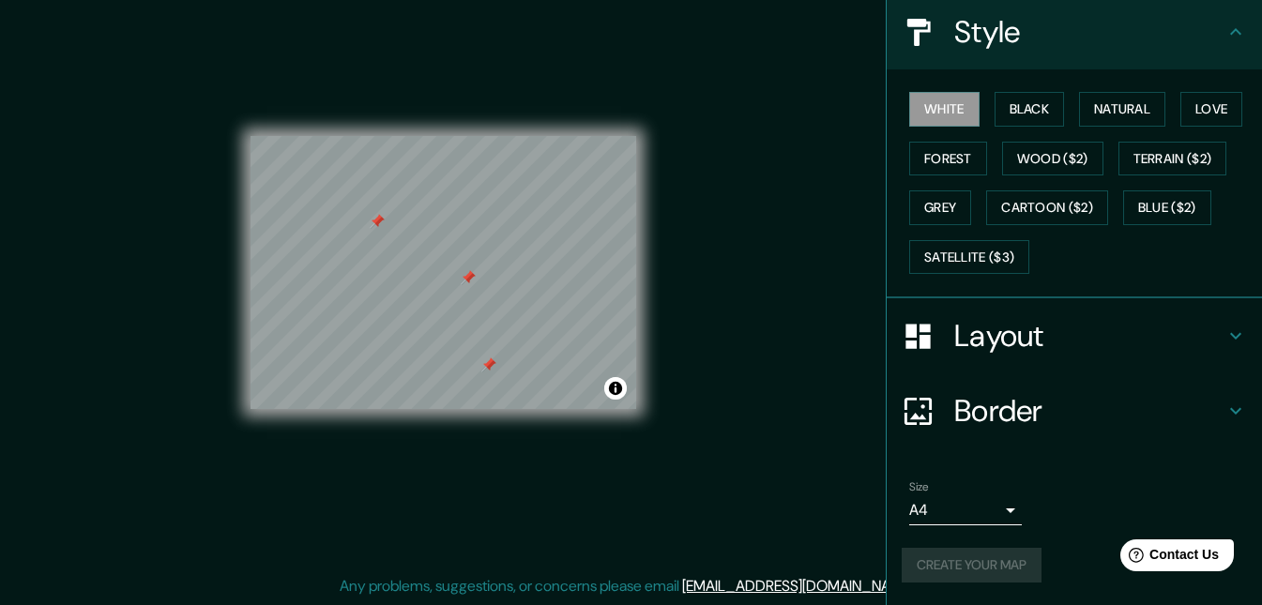
click at [994, 559] on div "Create your map" at bounding box center [1074, 565] width 345 height 35
click at [938, 557] on button "Create your map" at bounding box center [972, 565] width 140 height 35
click at [938, 557] on div "Create your map" at bounding box center [1074, 565] width 345 height 35
click at [933, 574] on button "Create your map" at bounding box center [972, 565] width 140 height 35
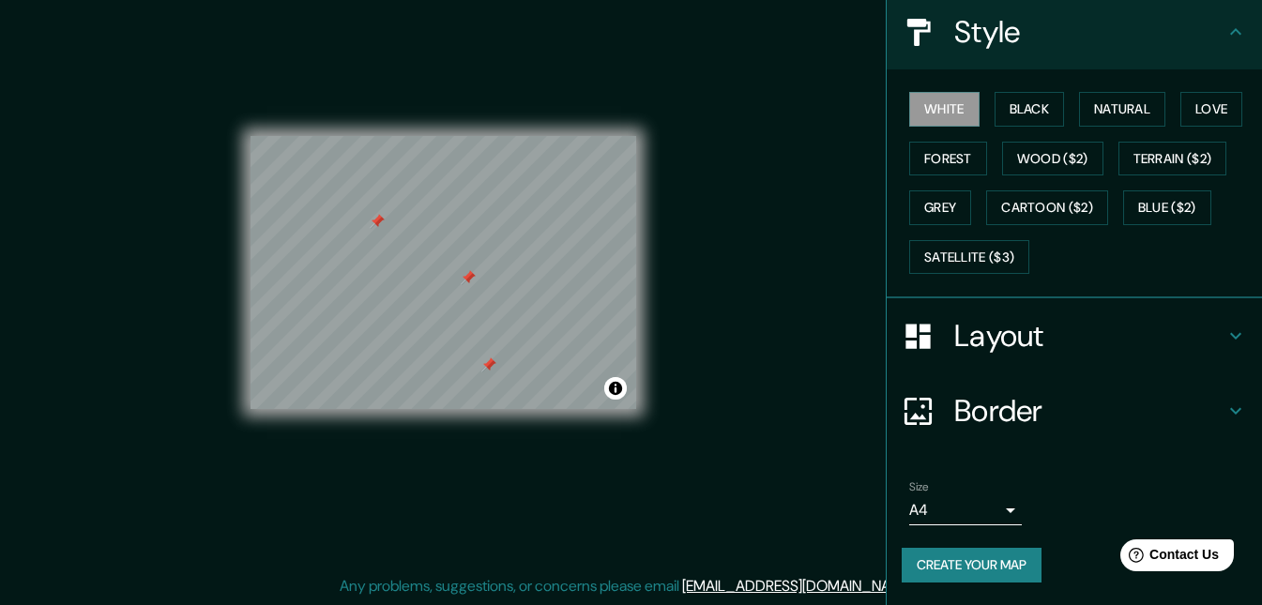
click at [986, 510] on body "Mappin Location [GEOGRAPHIC_DATA], [GEOGRAPHIC_DATA], [GEOGRAPHIC_DATA] Pins St…" at bounding box center [631, 272] width 1262 height 605
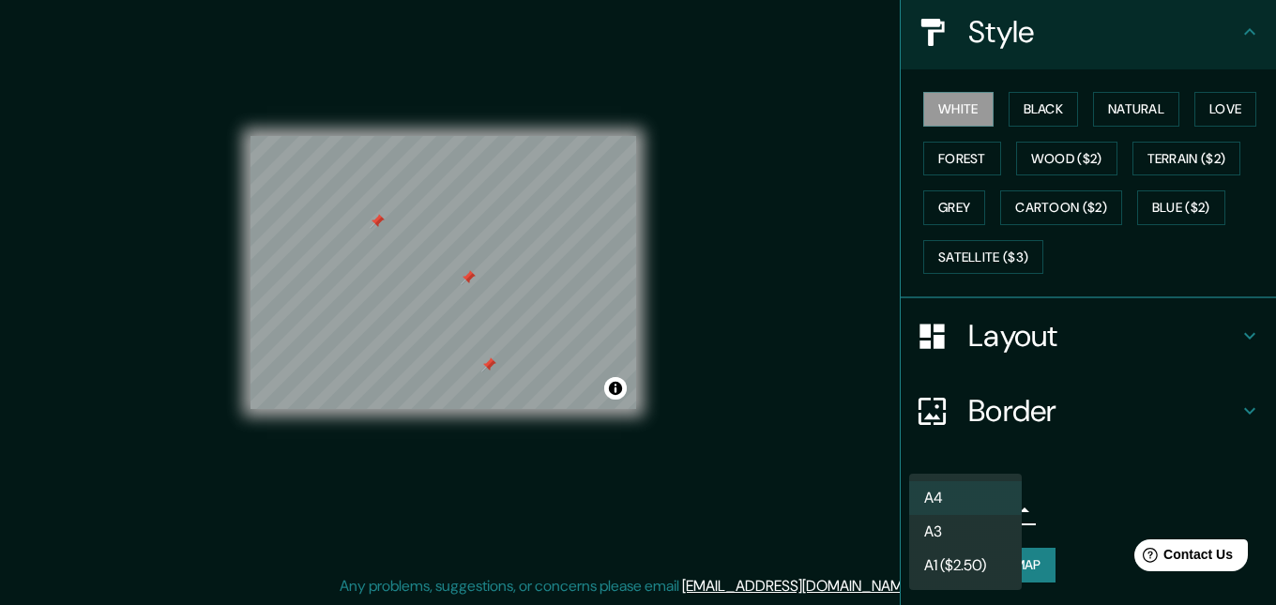
click at [970, 541] on li "A3" at bounding box center [965, 532] width 113 height 34
type input "a4"
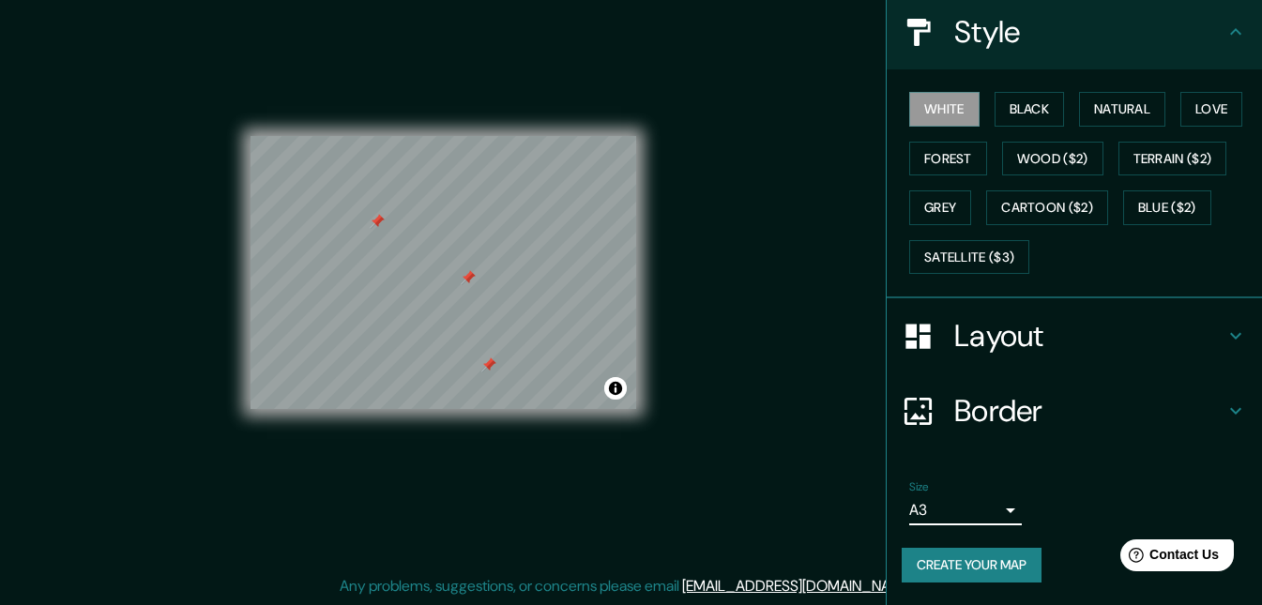
click at [970, 556] on button "Create your map" at bounding box center [972, 565] width 140 height 35
